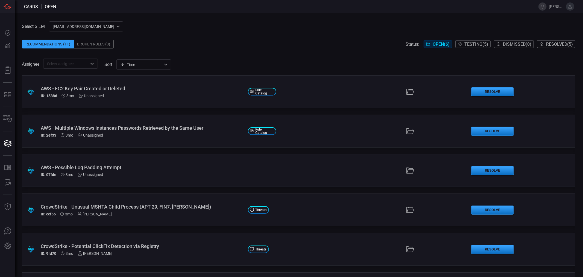
click at [433, 43] on span "Open ( 6 )" at bounding box center [441, 44] width 17 height 5
click at [472, 43] on span "Testing ( 5 )" at bounding box center [476, 44] width 24 height 5
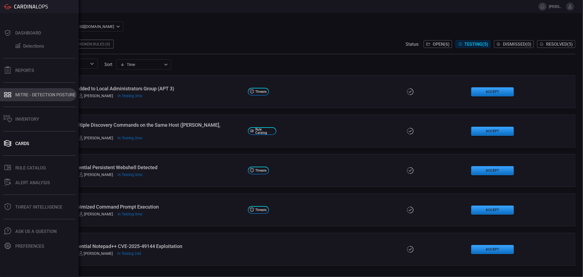
click at [23, 96] on div "MITRE - Detection Posture" at bounding box center [45, 94] width 60 height 5
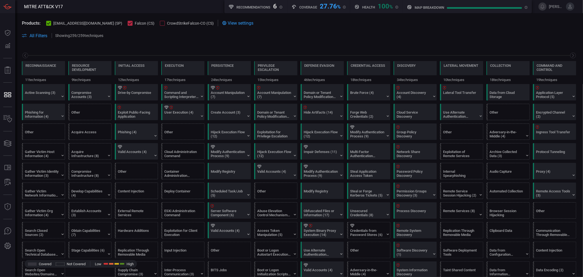
scroll to position [0, 72]
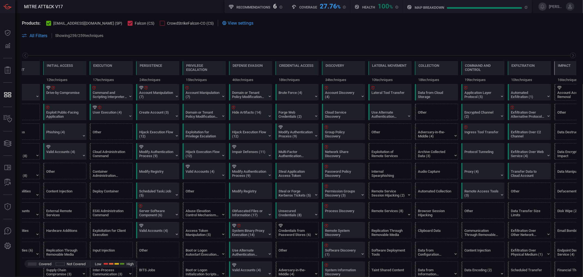
click at [160, 23] on div at bounding box center [162, 23] width 5 height 5
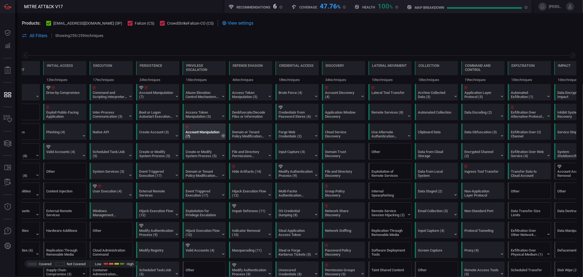
click at [224, 137] on icon at bounding box center [223, 135] width 4 height 4
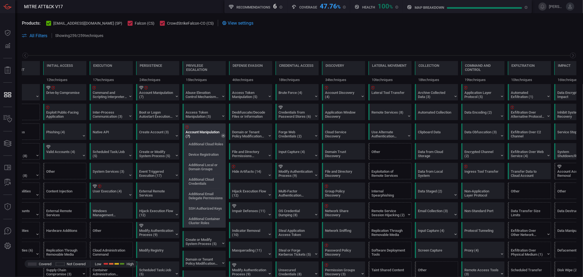
click at [222, 136] on icon at bounding box center [223, 135] width 4 height 4
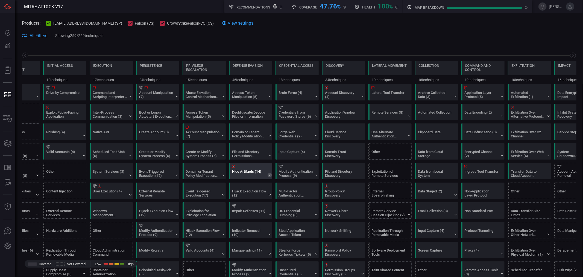
click at [270, 176] on icon at bounding box center [270, 174] width 2 height 1
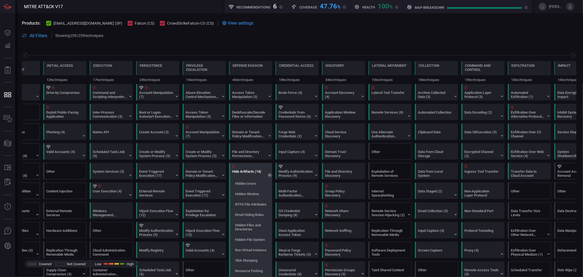
click at [270, 176] on icon at bounding box center [270, 175] width 4 height 4
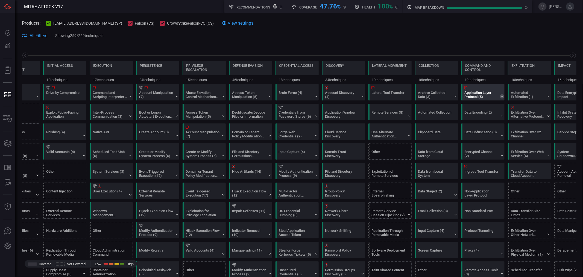
click at [502, 97] on icon at bounding box center [502, 96] width 4 height 4
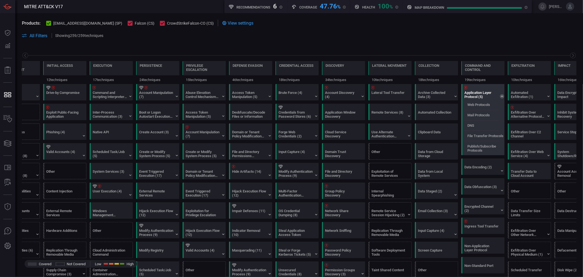
click at [503, 97] on icon at bounding box center [502, 96] width 4 height 4
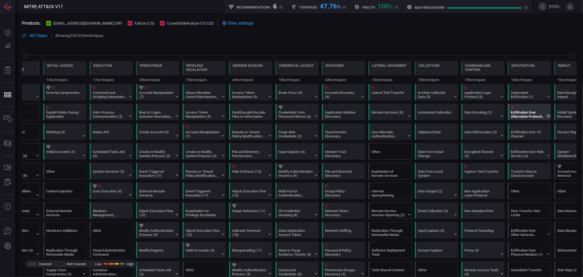
click at [525, 116] on icon at bounding box center [548, 116] width 4 height 4
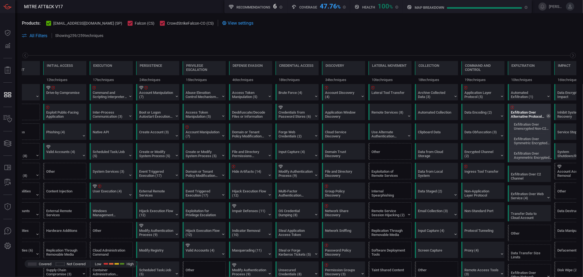
click at [525, 115] on icon at bounding box center [548, 116] width 4 height 4
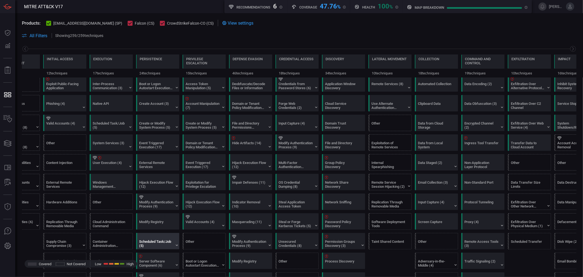
scroll to position [0, 0]
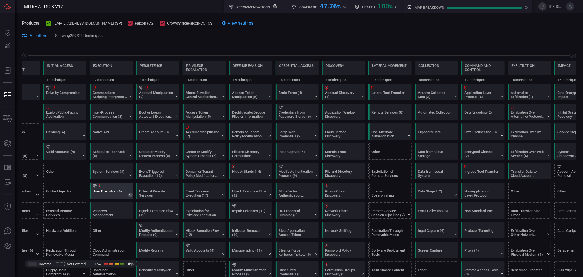
click at [129, 195] on icon at bounding box center [130, 194] width 4 height 4
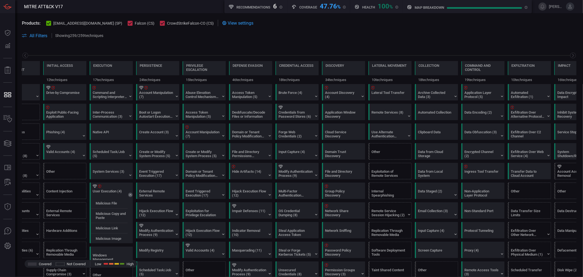
click at [201, 54] on div at bounding box center [299, 55] width 555 height 7
click at [68, 92] on div "Drive-by Compromise" at bounding box center [63, 94] width 34 height 8
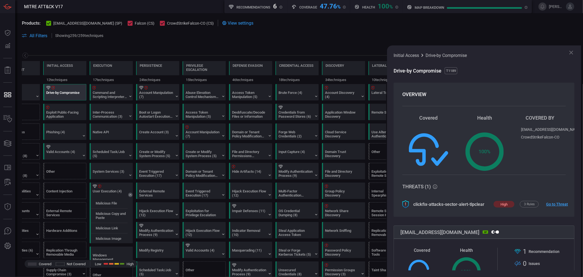
click at [525, 55] on icon at bounding box center [571, 52] width 7 height 7
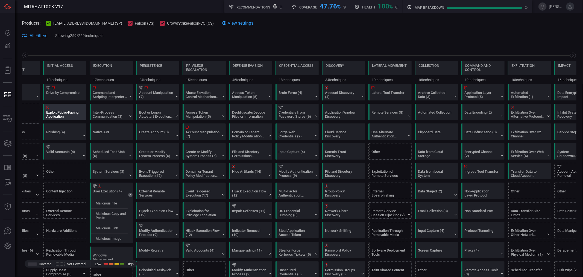
click at [75, 113] on div "Exploit Public-Facing Application" at bounding box center [63, 114] width 34 height 8
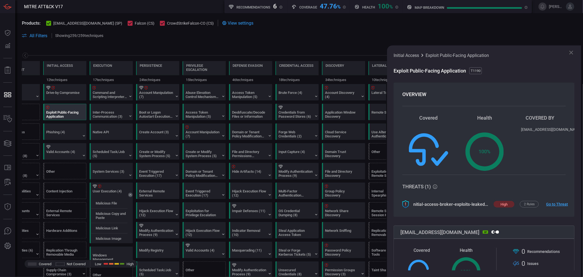
click at [525, 51] on icon at bounding box center [571, 52] width 7 height 7
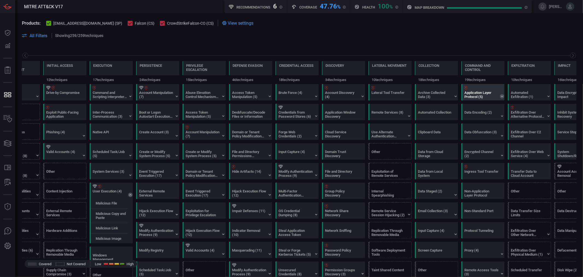
click at [501, 96] on icon at bounding box center [502, 96] width 4 height 4
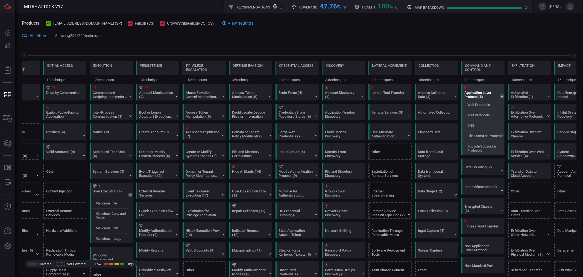
click at [499, 96] on div "Application Layer Protocol (5)" at bounding box center [484, 92] width 43 height 16
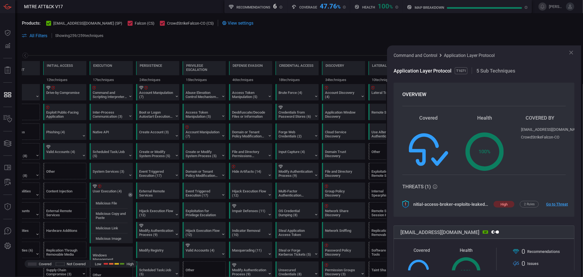
click at [525, 50] on icon at bounding box center [571, 52] width 7 height 7
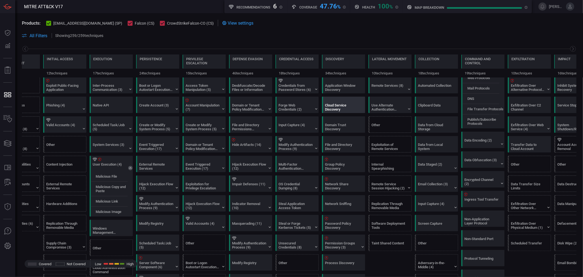
scroll to position [61, 0]
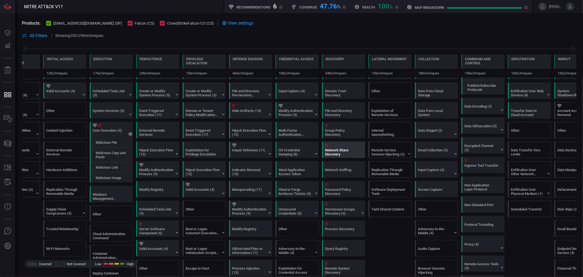
click at [344, 149] on div "Network Share Discovery" at bounding box center [342, 152] width 34 height 8
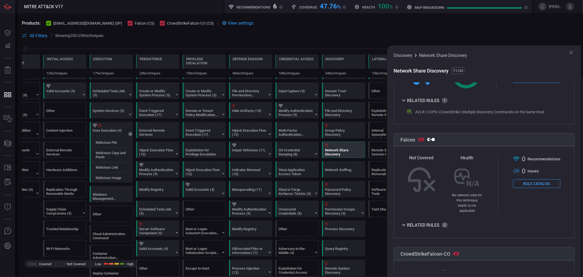
scroll to position [209, 0]
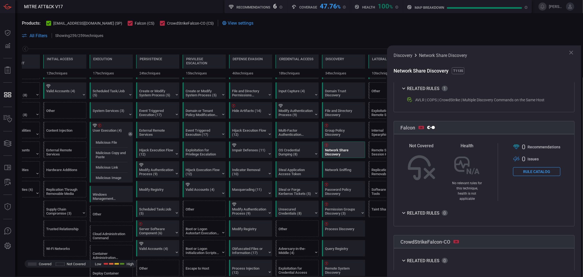
click at [404, 249] on icon at bounding box center [404, 260] width 7 height 7
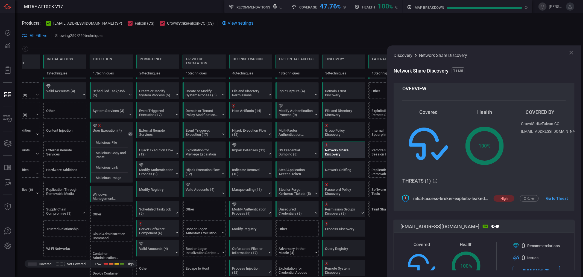
scroll to position [0, 0]
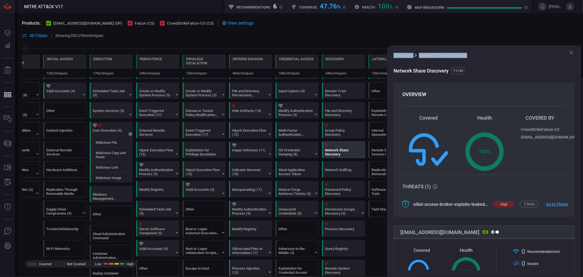
click at [525, 52] on div "Discovery Network Share Discovery Network Share Discovery T1135 OVERVIEW Covere…" at bounding box center [484, 160] width 194 height 231
click at [525, 55] on icon at bounding box center [571, 52] width 7 height 7
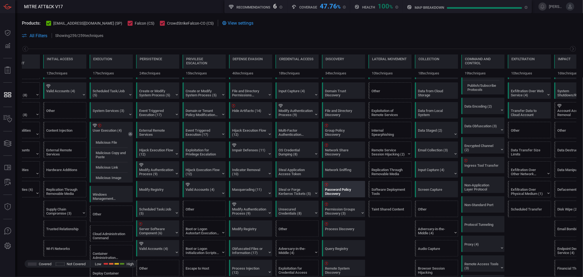
click at [345, 191] on div "Password Policy Discovery" at bounding box center [342, 191] width 34 height 8
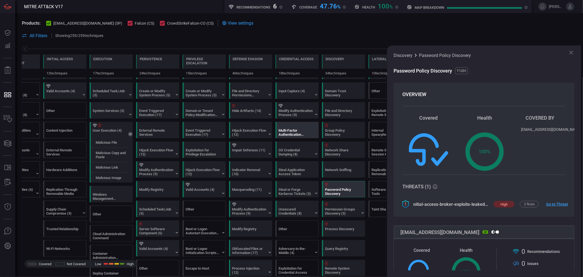
click at [303, 133] on div "Multi-Factor Authentication Request Generation" at bounding box center [296, 132] width 34 height 8
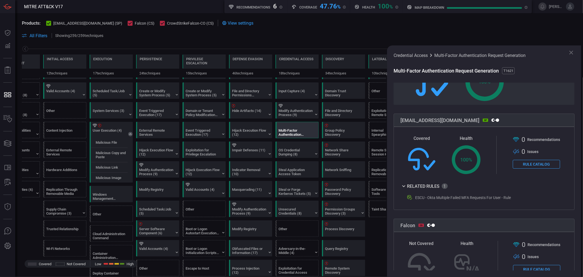
scroll to position [152, 0]
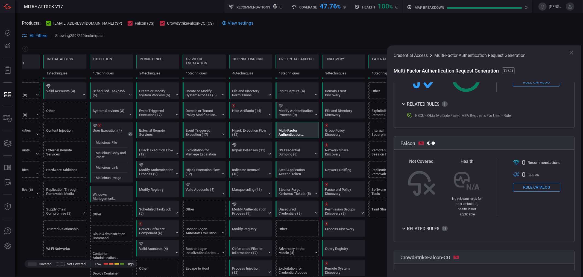
click at [525, 51] on icon at bounding box center [571, 52] width 7 height 7
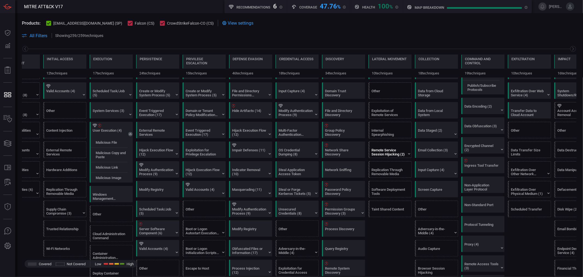
click at [399, 153] on div "Remote Service Session Hijacking (2)" at bounding box center [389, 152] width 34 height 8
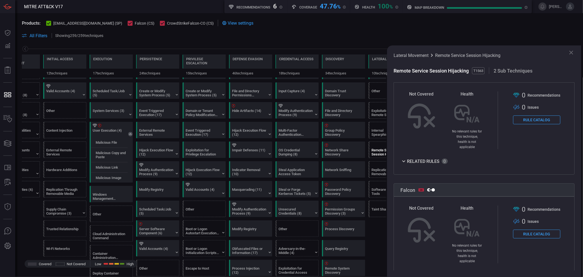
scroll to position [0, 0]
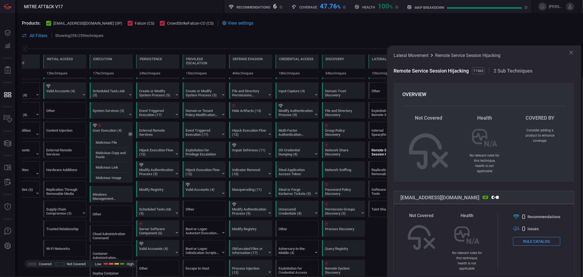
click at [525, 51] on icon at bounding box center [571, 52] width 7 height 7
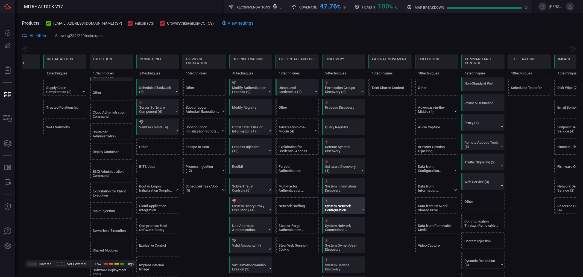
scroll to position [212, 0]
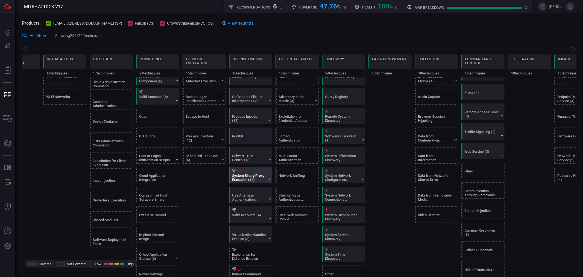
click at [267, 177] on div "System Binary Proxy Execution (14)" at bounding box center [251, 175] width 43 height 16
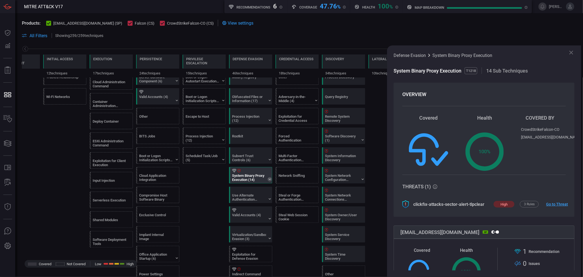
click at [268, 180] on icon at bounding box center [270, 179] width 4 height 4
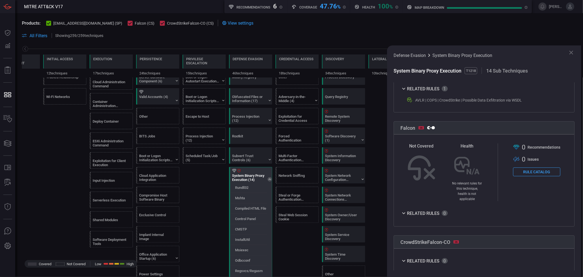
scroll to position [217, 0]
click at [239, 172] on icon at bounding box center [239, 171] width 3 height 4
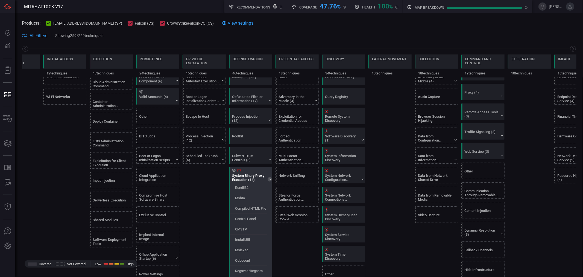
click at [239, 172] on icon at bounding box center [239, 171] width 3 height 4
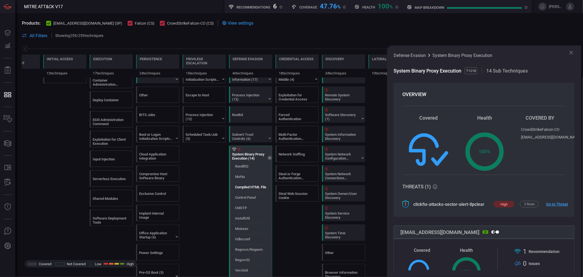
scroll to position [243, 0]
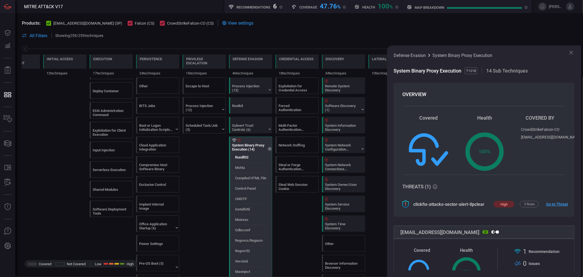
click at [249, 159] on label "Rundll32" at bounding box center [241, 157] width 13 height 4
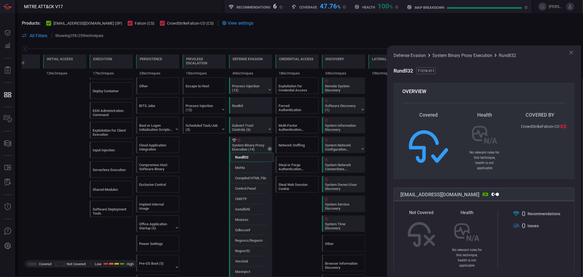
scroll to position [0, 0]
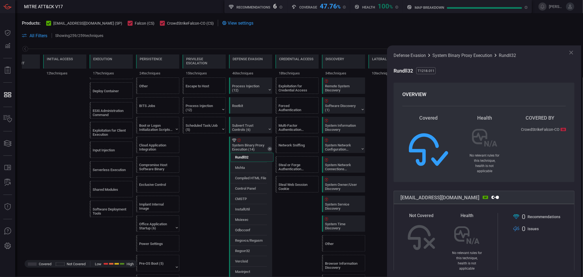
drag, startPoint x: 481, startPoint y: 52, endPoint x: 478, endPoint y: 56, distance: 4.5
click at [481, 53] on span "System Binary Proxy Execution" at bounding box center [462, 55] width 60 height 5
click at [478, 56] on span "System Binary Proxy Execution" at bounding box center [462, 55] width 60 height 5
click at [502, 56] on span "Rundll32" at bounding box center [507, 55] width 17 height 5
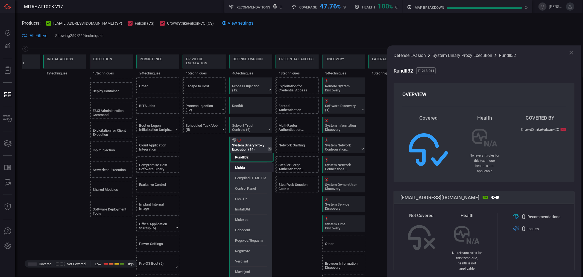
click at [250, 167] on div "Mshta" at bounding box center [251, 167] width 43 height 9
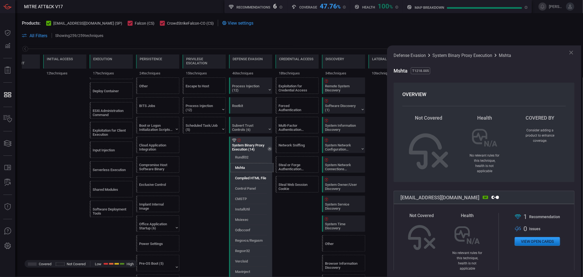
click at [248, 176] on div "Compiled HTML File" at bounding box center [251, 177] width 43 height 9
drag, startPoint x: 243, startPoint y: 168, endPoint x: 245, endPoint y: 241, distance: 72.2
click at [245, 241] on label "Regsvcs/Regasm" at bounding box center [249, 240] width 28 height 4
click at [245, 242] on label "Regsvcs/Regasm" at bounding box center [249, 240] width 28 height 4
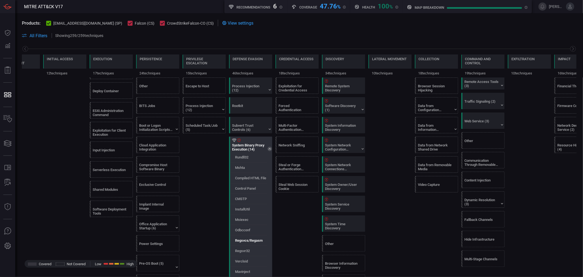
click at [246, 242] on label "Regsvcs/Regasm" at bounding box center [249, 240] width 28 height 4
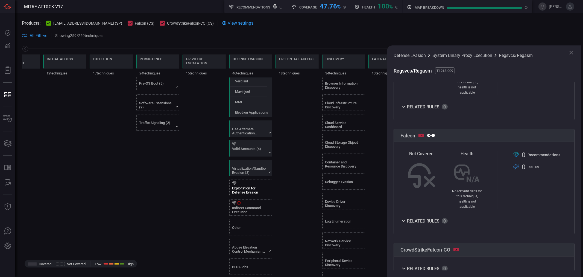
scroll to position [425, 0]
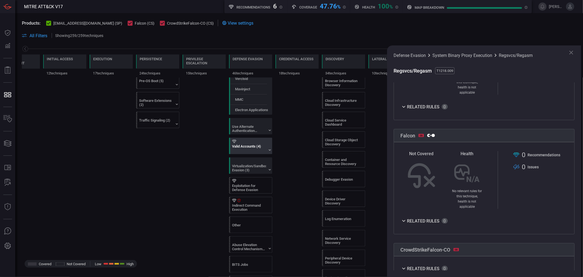
click at [264, 152] on div "Valid Accounts (4)" at bounding box center [249, 148] width 34 height 8
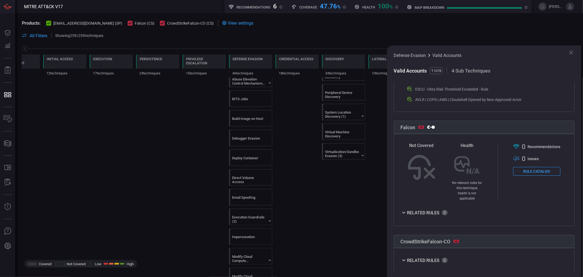
scroll to position [638, 0]
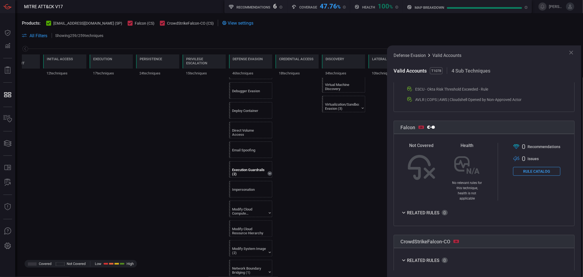
click at [271, 176] on icon at bounding box center [270, 173] width 4 height 4
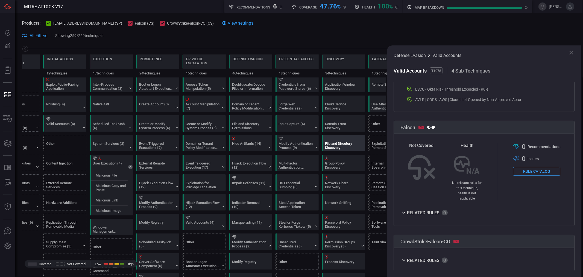
scroll to position [0, 0]
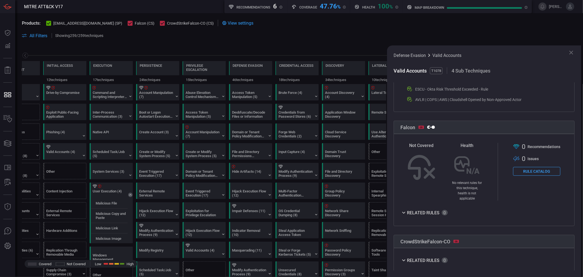
click at [525, 51] on div "Defense Evasion Valid Accounts Valid Accounts T1078 4 Sub Techniques OVERVIEW C…" at bounding box center [484, 160] width 194 height 231
click at [525, 53] on icon at bounding box center [571, 52] width 7 height 7
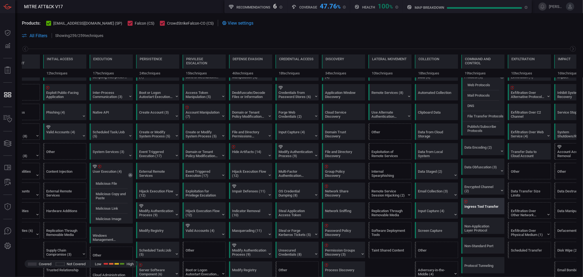
scroll to position [30, 0]
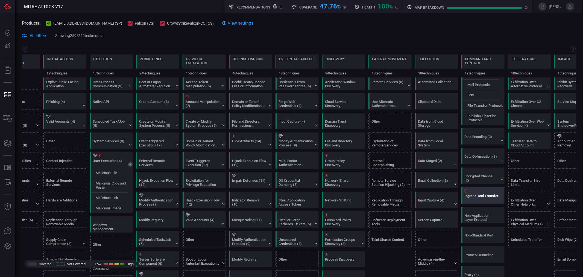
click at [483, 198] on div "Ingress Tool Transfer" at bounding box center [481, 198] width 34 height 8
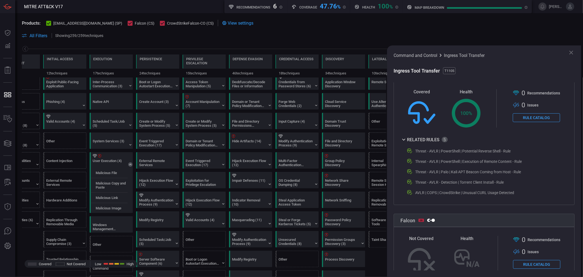
scroll to position [182, 0]
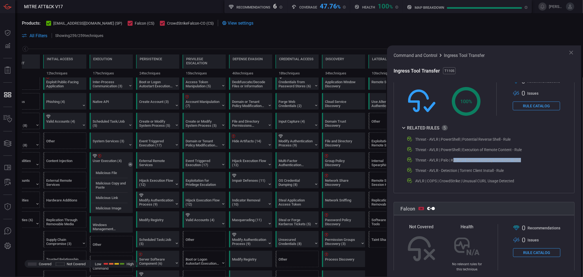
drag, startPoint x: 453, startPoint y: 160, endPoint x: 543, endPoint y: 162, distance: 89.4
click at [525, 162] on div "Threat - AVLR | Palo | Kali APT Beacon Coming from Host - Rule" at bounding box center [483, 160] width 153 height 7
drag, startPoint x: 465, startPoint y: 170, endPoint x: 512, endPoint y: 171, distance: 47.0
click at [512, 171] on div "Threat - AVLR - Detection | Torrent Client Install - Rule" at bounding box center [483, 170] width 153 height 7
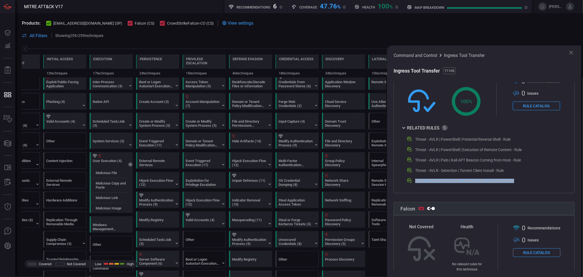
drag, startPoint x: 521, startPoint y: 178, endPoint x: 414, endPoint y: 181, distance: 107.2
click at [414, 181] on div "AVLR | COPS | CrowdStrike | Unusual CURL Usage Detected" at bounding box center [483, 180] width 153 height 7
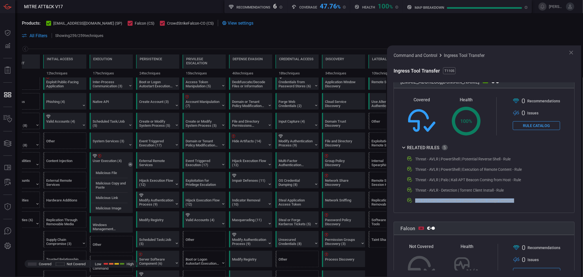
scroll to position [152, 0]
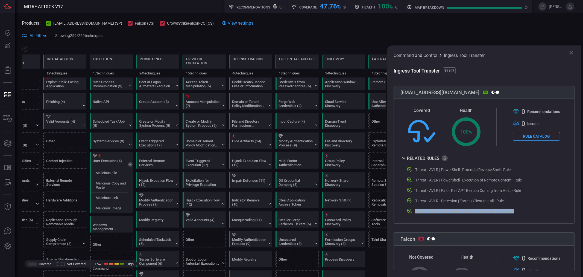
click at [525, 53] on icon at bounding box center [571, 52] width 7 height 7
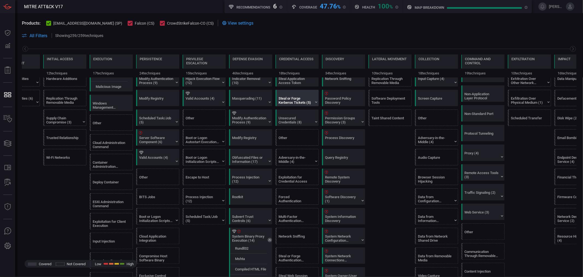
click at [310, 101] on div "Steal or Forge Kerberos Tickets (5)" at bounding box center [296, 100] width 34 height 8
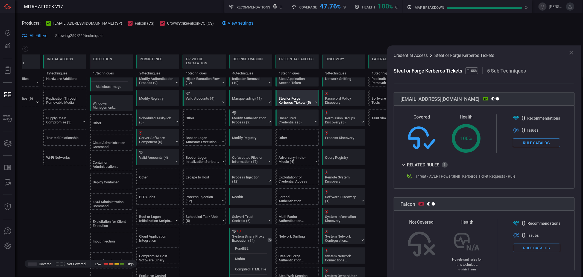
scroll to position [121, 0]
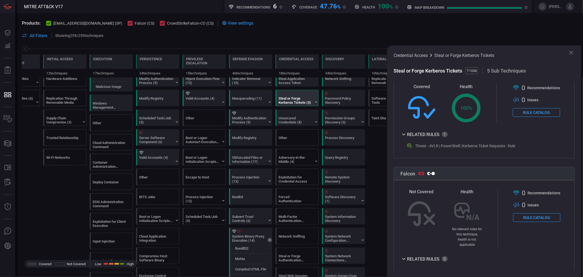
click at [464, 146] on div "Threat - AVLR | PowerShell | Kerberos Ticket Requests - Rule" at bounding box center [465, 146] width 100 height 4
click at [525, 111] on button "Rule Catalog" at bounding box center [536, 112] width 47 height 9
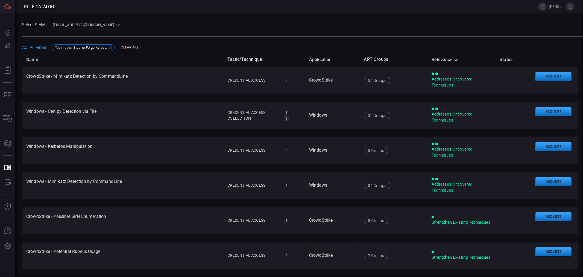
click at [110, 47] on icon at bounding box center [110, 47] width 4 height 4
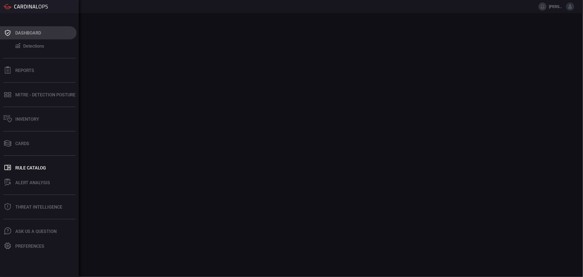
click at [7, 34] on icon at bounding box center [7, 33] width 9 height 8
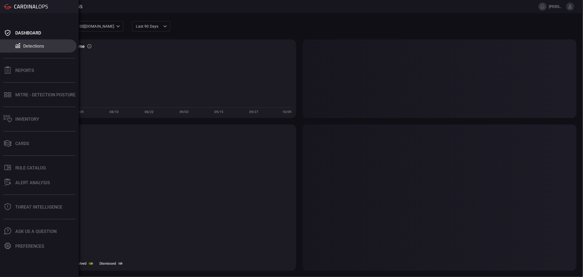
click at [32, 45] on div "Detections" at bounding box center [33, 45] width 21 height 5
